Goal: Find specific page/section: Find specific page/section

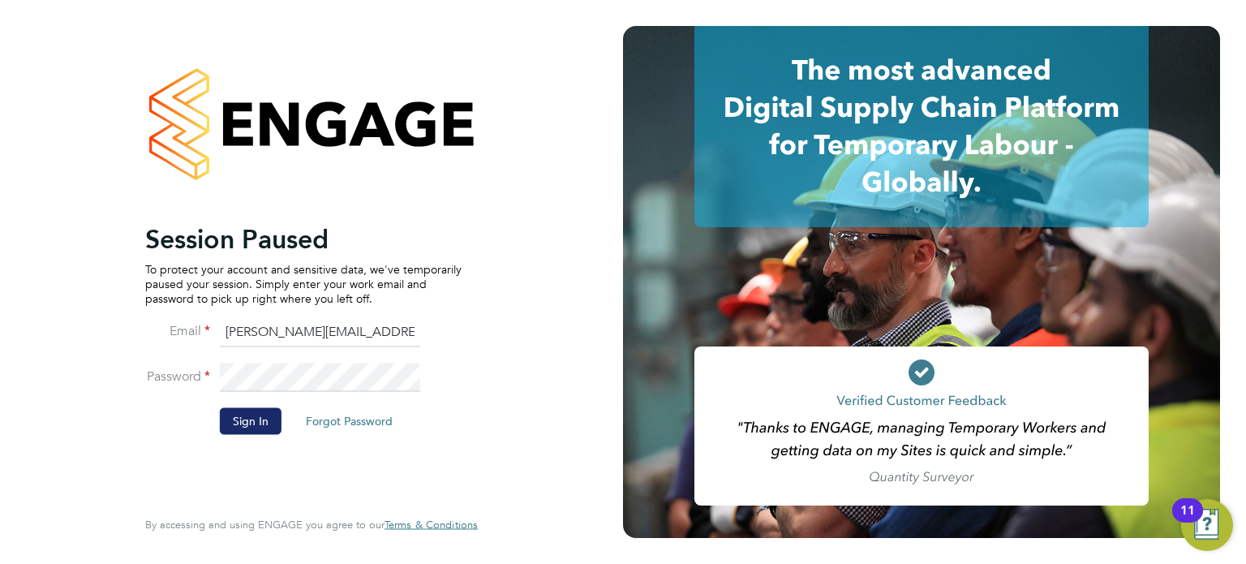
click at [240, 419] on button "Sign In" at bounding box center [251, 421] width 62 height 26
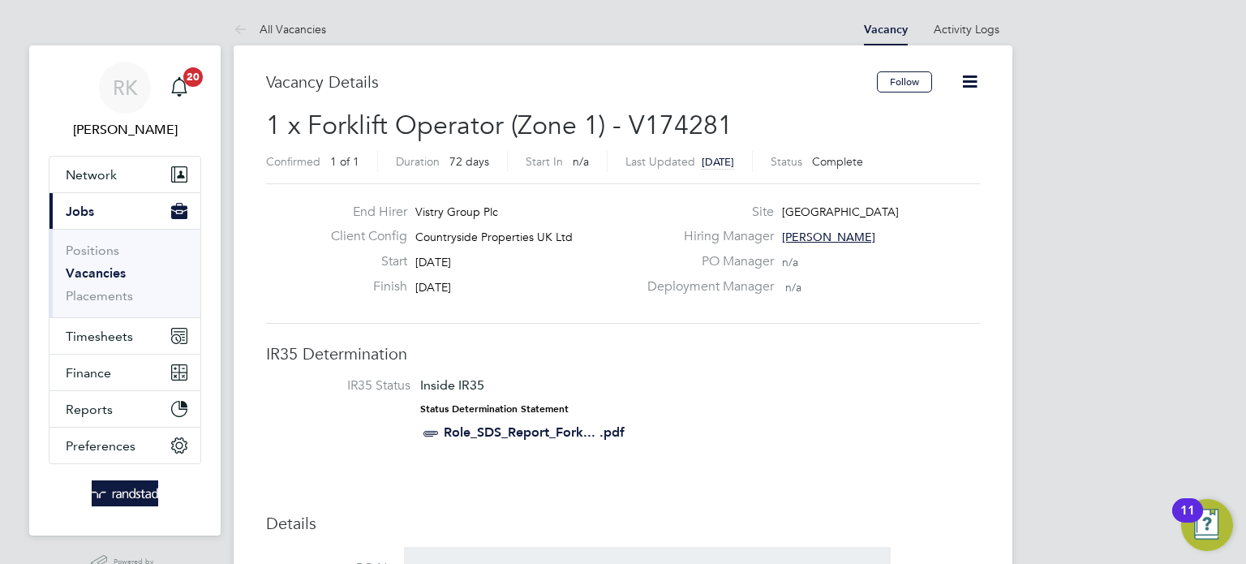
click at [118, 275] on link "Vacancies" at bounding box center [96, 272] width 60 height 15
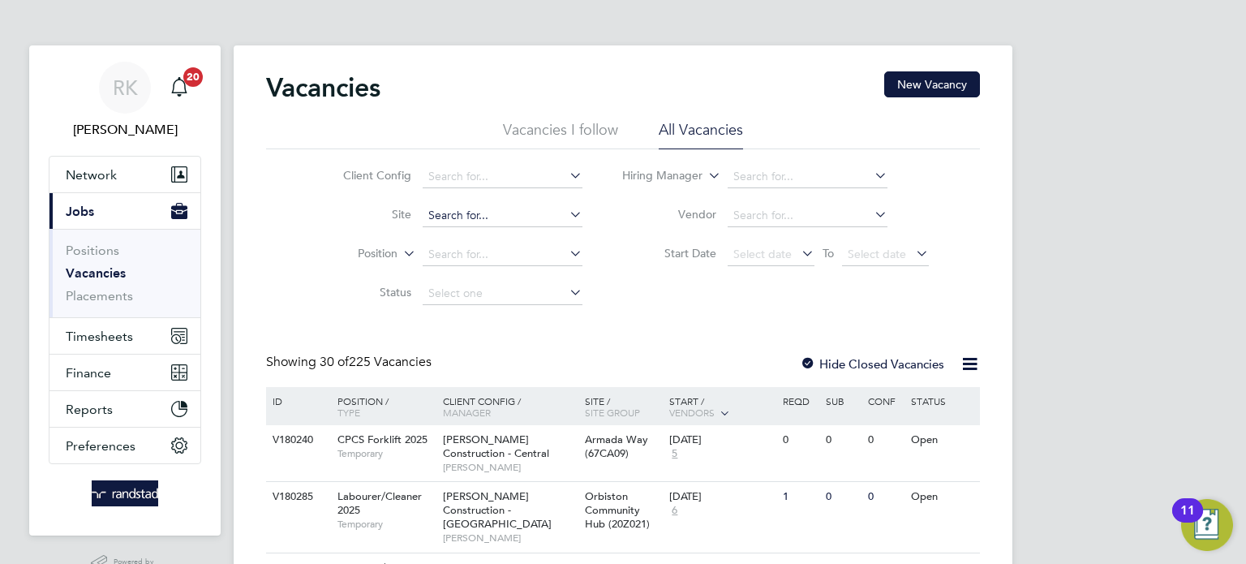
click at [466, 209] on input at bounding box center [503, 215] width 160 height 23
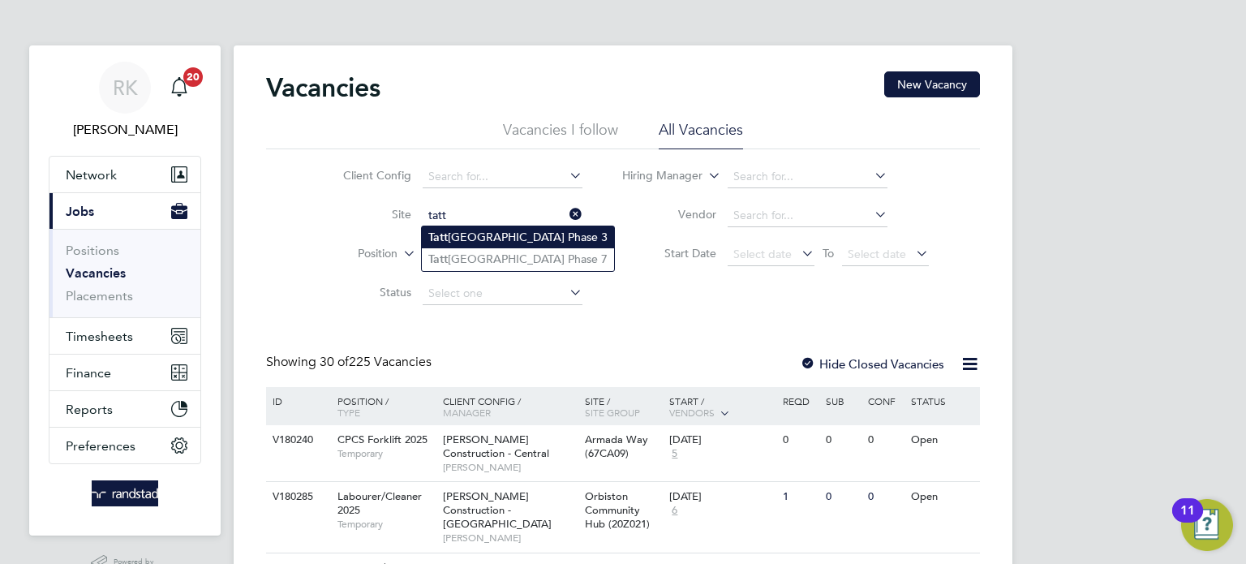
type input "Tattenhoe Park Phase 3"
